Goal: Information Seeking & Learning: Learn about a topic

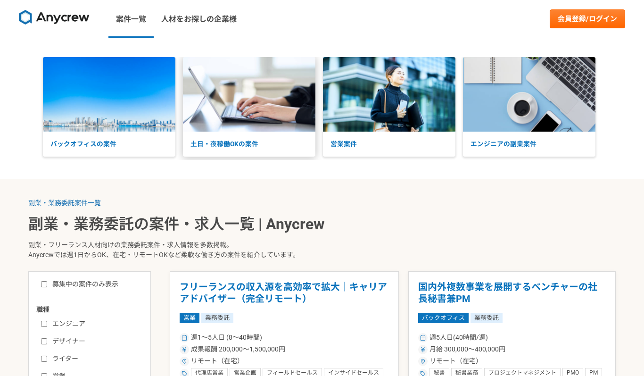
click at [245, 110] on img at bounding box center [249, 94] width 132 height 74
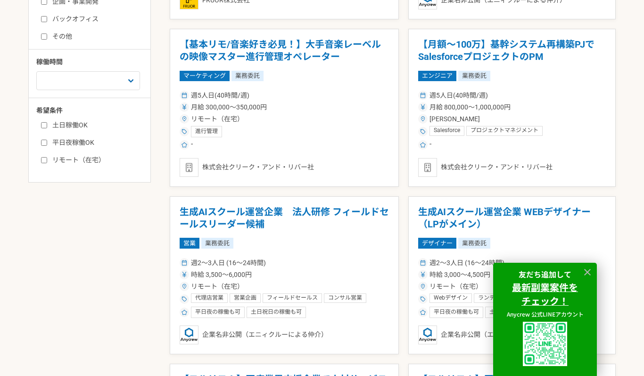
scroll to position [459, 0]
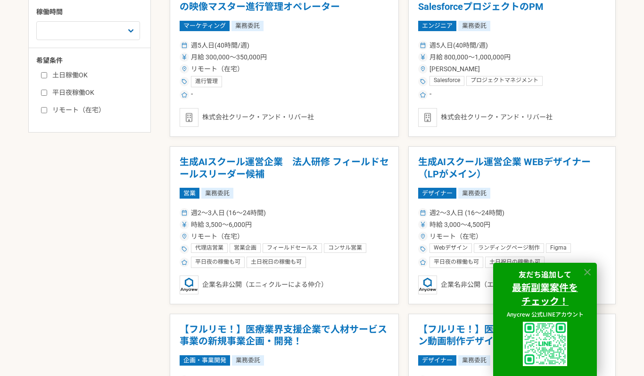
click at [589, 271] on icon at bounding box center [587, 272] width 11 height 11
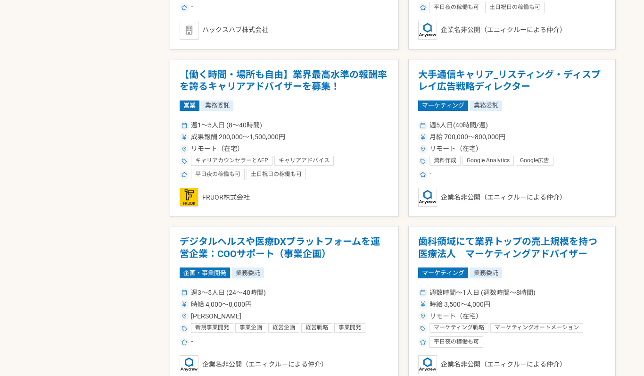
scroll to position [1708, 0]
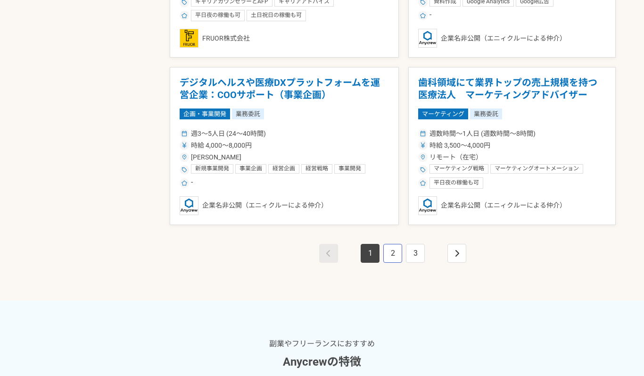
click at [393, 254] on link "2" at bounding box center [392, 253] width 19 height 19
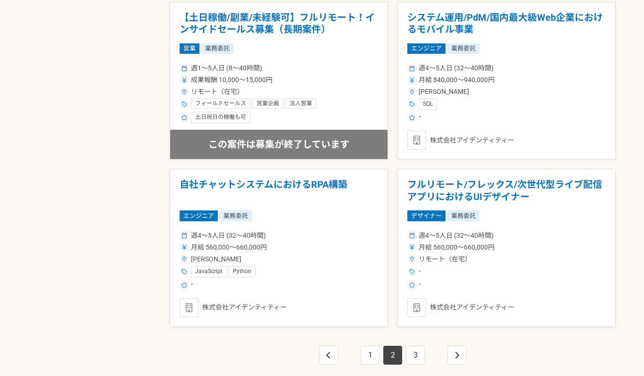
scroll to position [1647, 0]
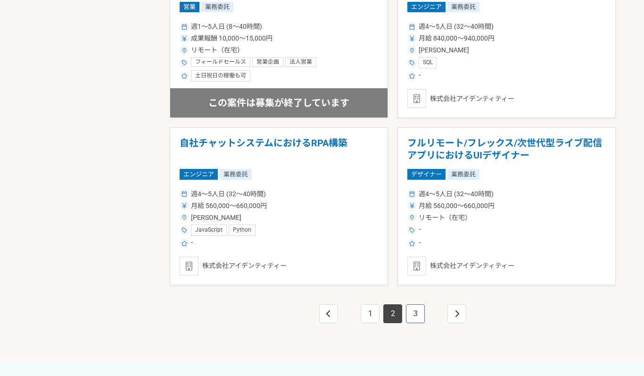
click at [414, 318] on link "3" at bounding box center [415, 313] width 19 height 19
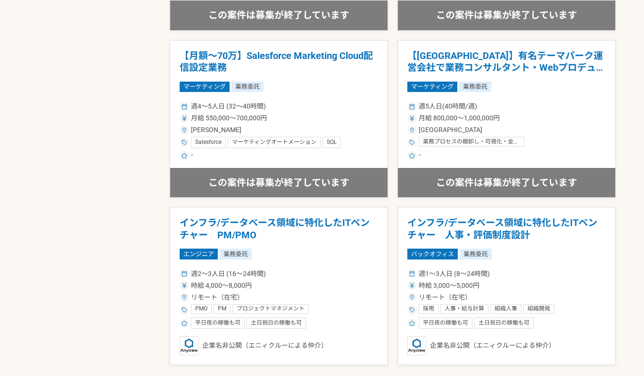
scroll to position [1601, 0]
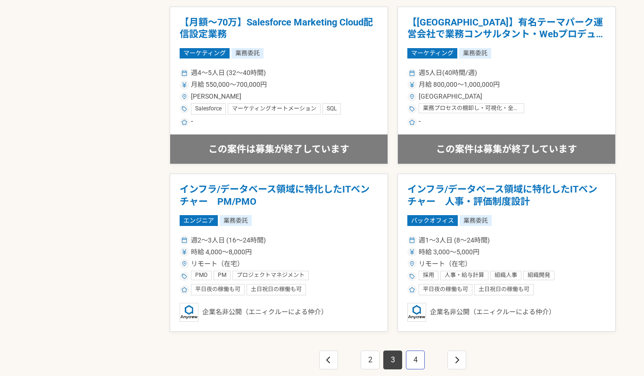
click at [414, 351] on link "4" at bounding box center [415, 359] width 19 height 19
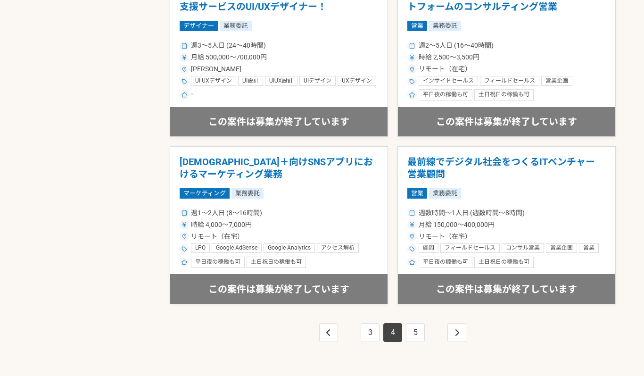
scroll to position [1805, 0]
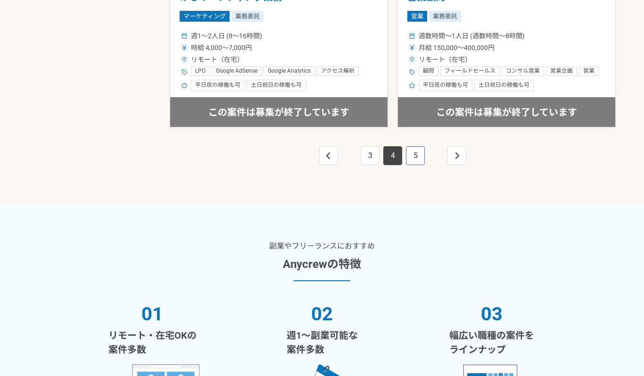
click at [411, 152] on link "5" at bounding box center [415, 155] width 19 height 19
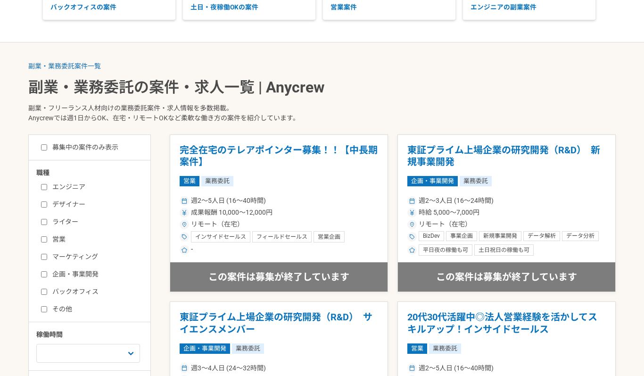
scroll to position [234, 0]
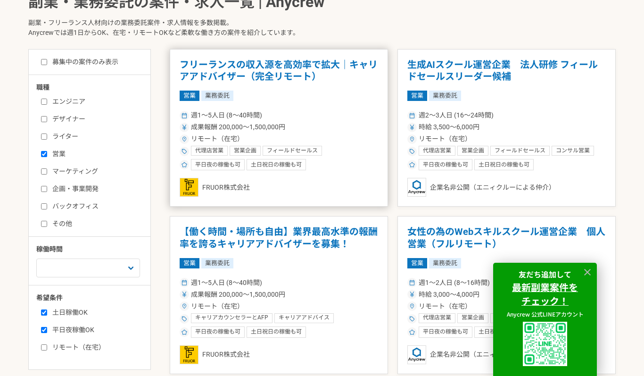
scroll to position [276, 0]
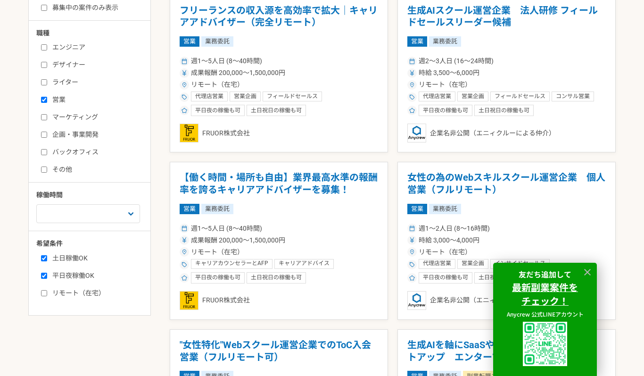
click at [44, 100] on input "営業" at bounding box center [44, 100] width 6 height 6
checkbox input "false"
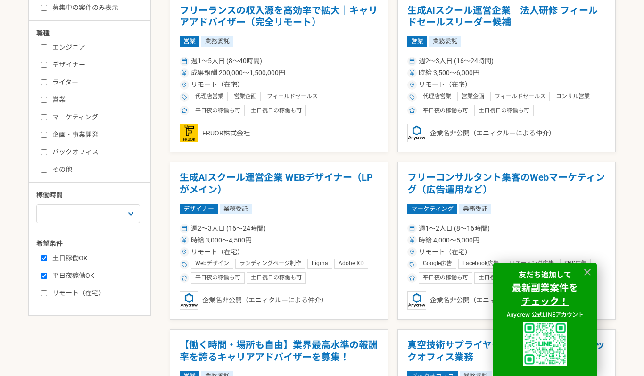
click at [43, 49] on input "エンジニア" at bounding box center [44, 47] width 6 height 6
checkbox input "true"
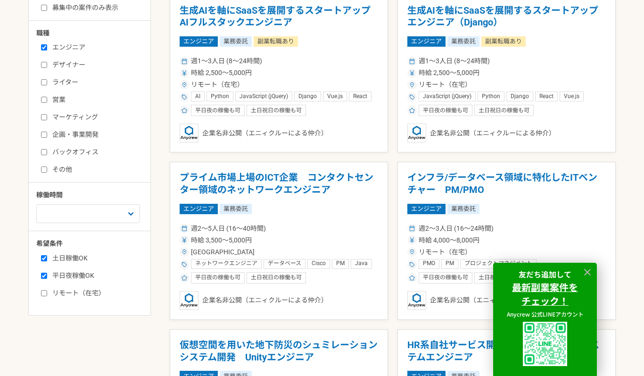
click at [97, 289] on label "リモート（在宅）" at bounding box center [95, 293] width 108 height 10
click at [47, 290] on input "リモート（在宅）" at bounding box center [44, 293] width 6 height 6
checkbox input "true"
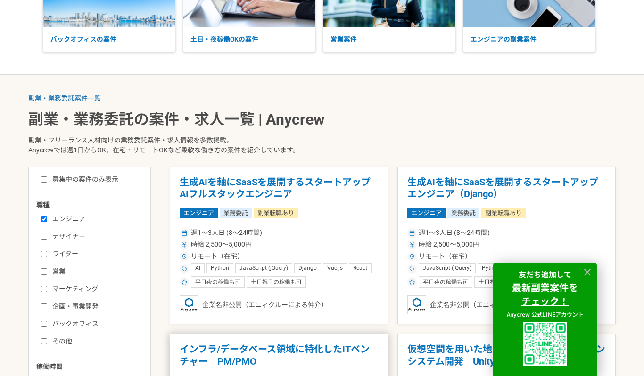
scroll to position [157, 0]
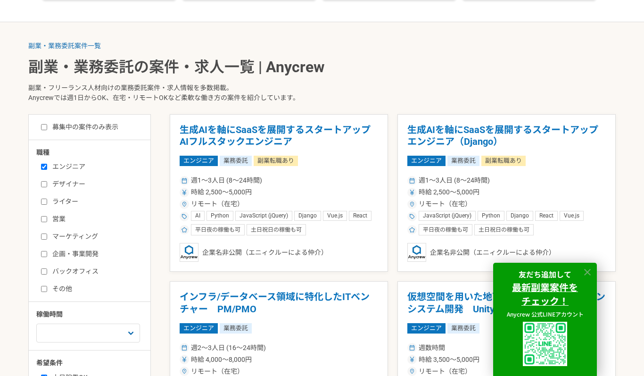
click at [585, 273] on icon at bounding box center [587, 272] width 7 height 7
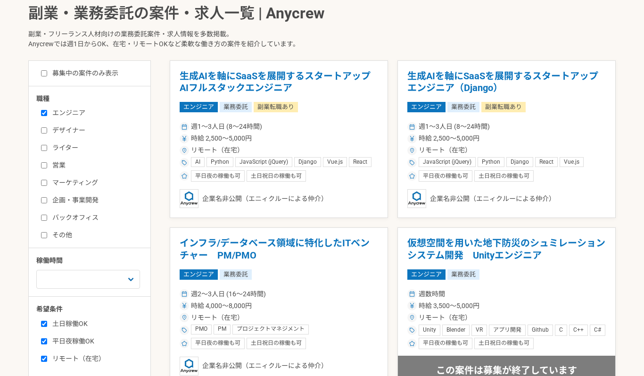
scroll to position [213, 0]
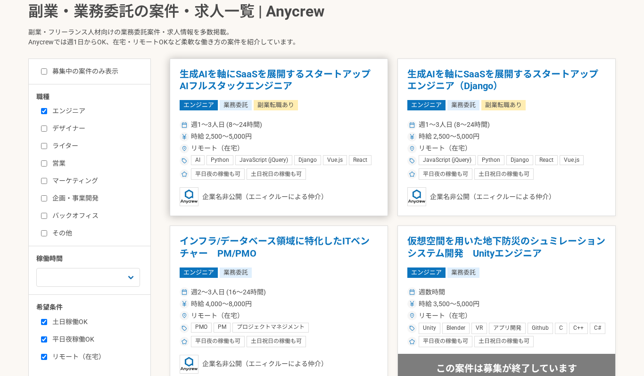
click at [280, 70] on h1 "生成AIを軸にSaaSを展開するスタートアップ　AIフルスタックエンジニア" at bounding box center [279, 80] width 198 height 24
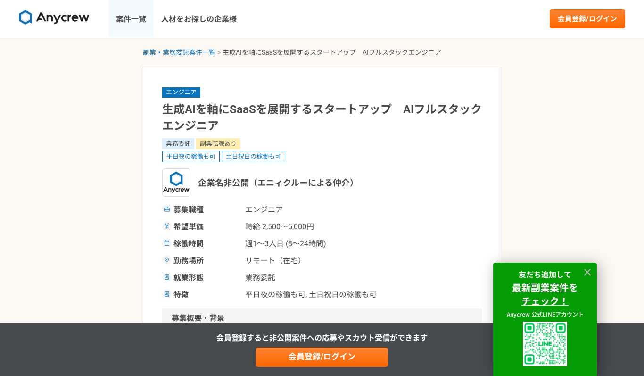
click at [139, 23] on link "案件一覧" at bounding box center [130, 19] width 45 height 38
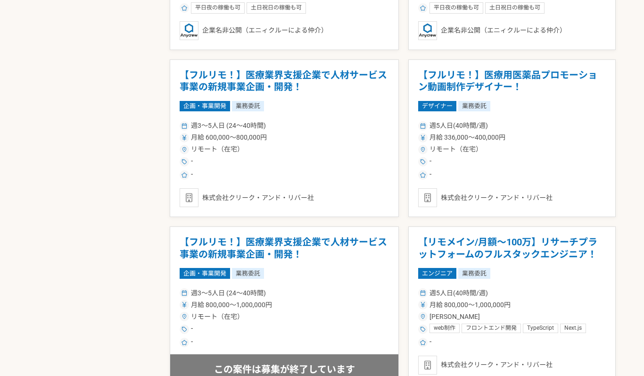
scroll to position [755, 0]
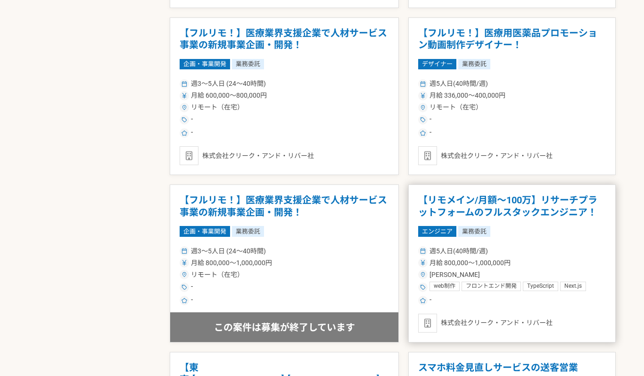
click at [420, 210] on h1 "【リモメイン/月額～100万】リサーチプラットフォームのフルスタックエンジニア！" at bounding box center [512, 206] width 188 height 24
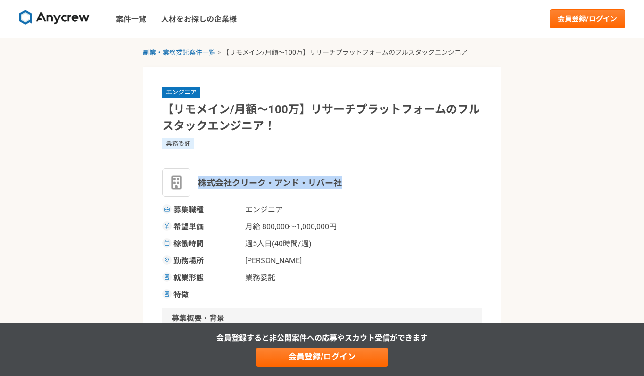
drag, startPoint x: 200, startPoint y: 184, endPoint x: 346, endPoint y: 180, distance: 146.1
click at [348, 182] on div "株式会社クリーク・アンド・リバー社" at bounding box center [321, 182] width 319 height 28
copy span "株式会社クリーク・アンド・リバー社"
click at [123, 21] on link "案件一覧" at bounding box center [130, 19] width 45 height 38
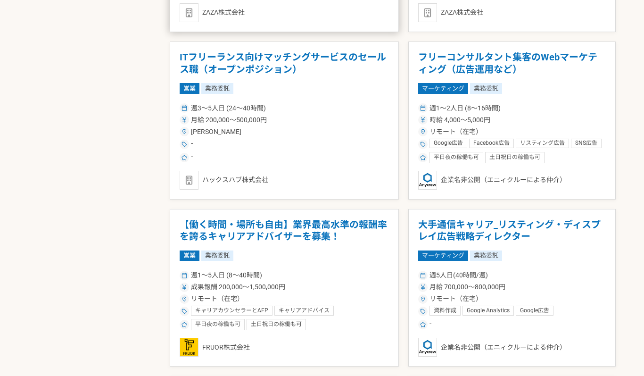
scroll to position [1439, 0]
